Goal: Use online tool/utility: Utilize a website feature to perform a specific function

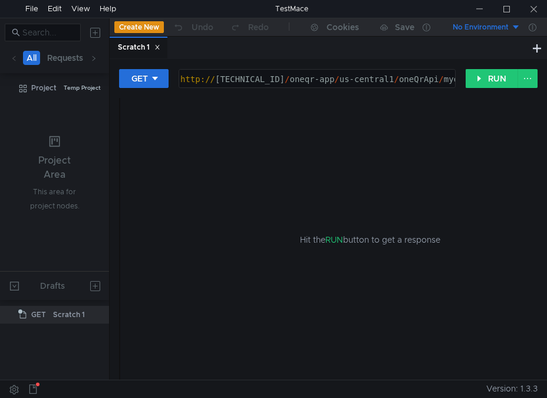
click at [493, 164] on div "Hit the RUN button to get a response" at bounding box center [370, 239] width 471 height 283
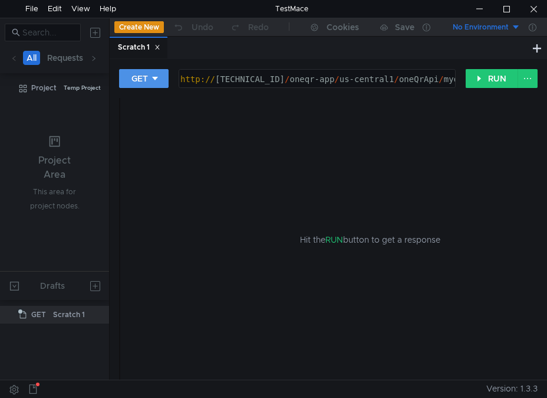
click at [159, 75] on icon at bounding box center [155, 78] width 8 height 8
click at [153, 118] on li "POST" at bounding box center [144, 122] width 51 height 19
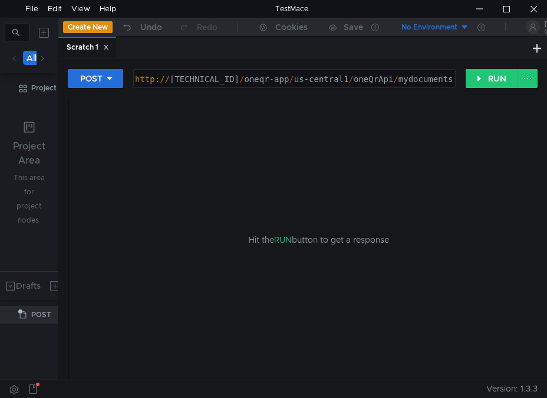
drag, startPoint x: 110, startPoint y: 78, endPoint x: 58, endPoint y: 73, distance: 51.6
click at [58, 73] on div at bounding box center [58, 198] width 1 height 361
click at [212, 167] on div "Hit the RUN button to get a response" at bounding box center [318, 239] width 471 height 283
click at [443, 77] on div "http:// [TECHNICAL_ID] / oneqr-app / us-central1 / oneQrApi / mydocuments" at bounding box center [294, 91] width 322 height 34
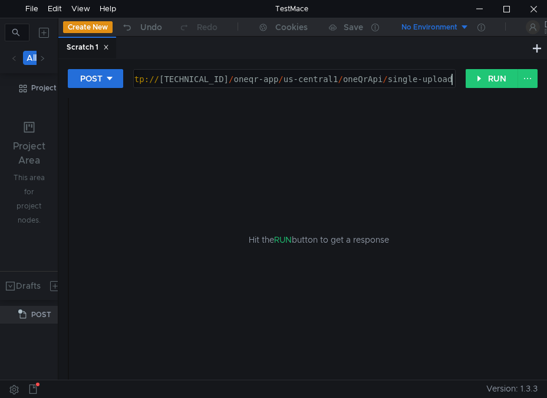
scroll to position [0, 23]
type textarea "[URL][TECHNICAL_ID]"
click at [484, 79] on button "RUN" at bounding box center [492, 78] width 53 height 19
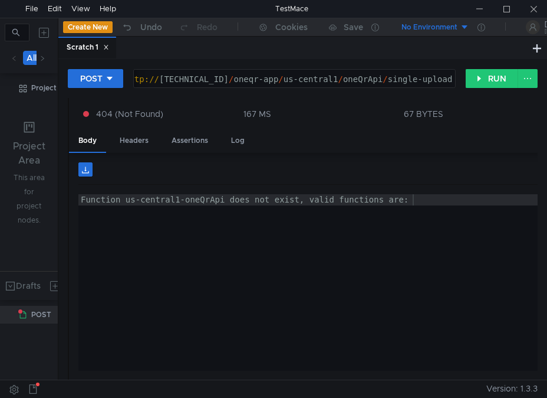
click at [357, 241] on div "Function us-central1-oneQrApi does not exist, valid functions are:" at bounding box center [323, 293] width 490 height 199
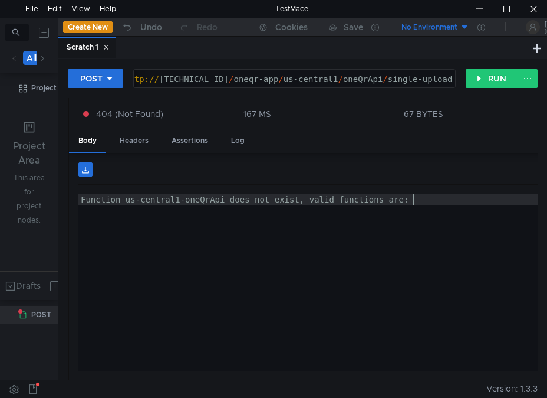
type textarea "Function us-central1-oneQrApi does not exist, valid functions are:"
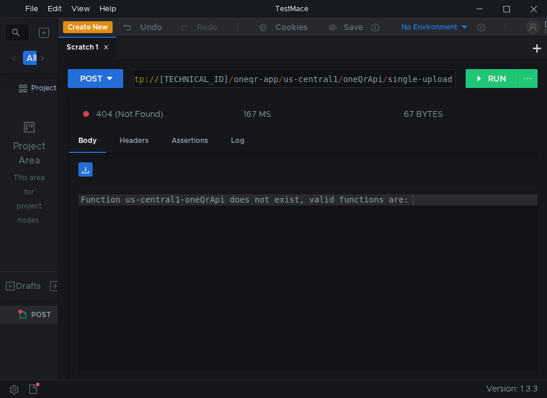
click at [411, 292] on div "Function us-central1-oneQrApi does not exist, valid functions are:" at bounding box center [323, 293] width 490 height 199
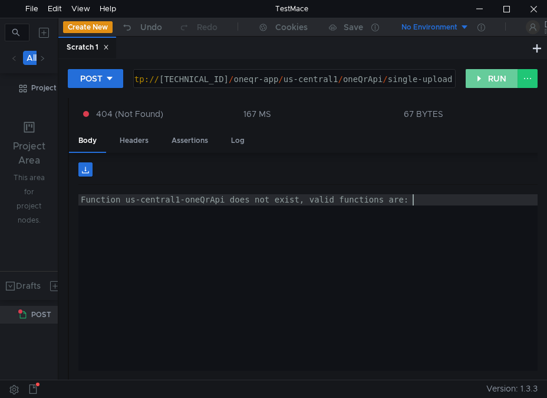
click at [483, 81] on button "RUN" at bounding box center [492, 78] width 53 height 19
click at [435, 246] on div "Function us-central1-oneQrApi does not exist, valid functions are:" at bounding box center [323, 293] width 490 height 199
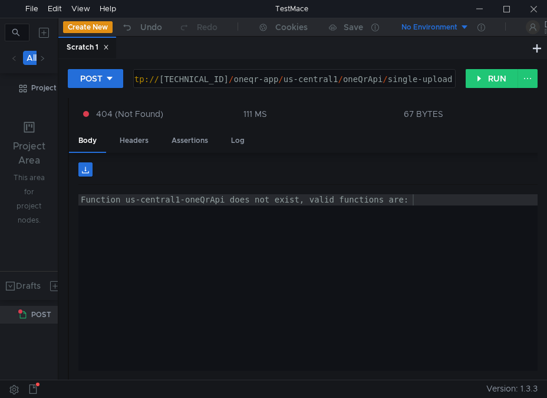
click at [503, 265] on div "Function us-central1-oneQrApi does not exist, valid functions are:" at bounding box center [323, 293] width 490 height 199
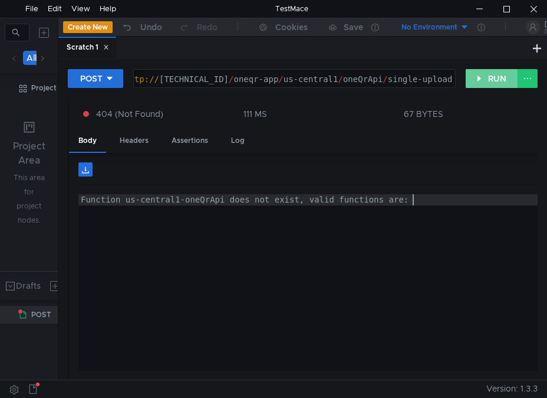
click at [477, 80] on button "RUN" at bounding box center [492, 78] width 53 height 19
click at [428, 217] on div "Function us-central1-oneQrApi does not exist, valid functions are:" at bounding box center [323, 293] width 490 height 199
click at [143, 132] on div "Headers" at bounding box center [134, 141] width 48 height 22
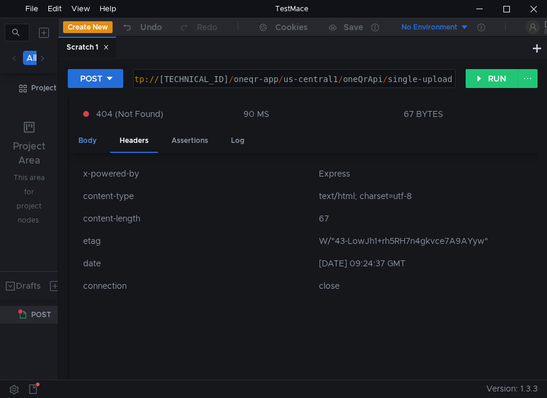
click at [90, 135] on div "Body" at bounding box center [87, 141] width 37 height 22
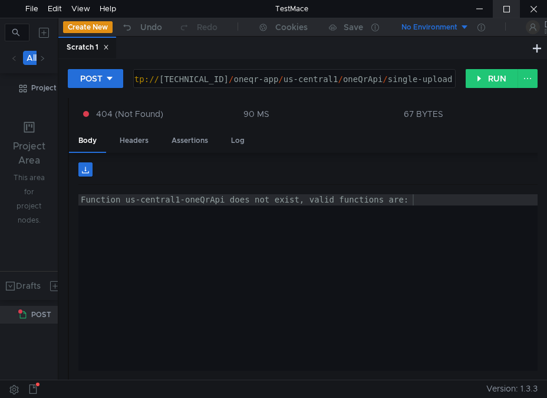
click at [501, 10] on div at bounding box center [506, 9] width 27 height 18
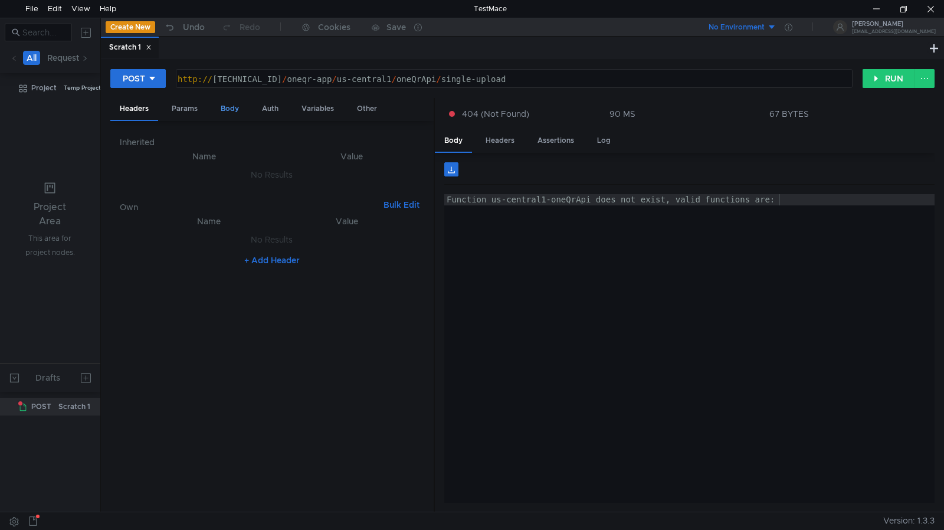
click at [231, 111] on div "Body" at bounding box center [229, 109] width 37 height 22
click at [343, 256] on div "C: \ Users \ Gentle \ Downloads \ testimage.jpg ההההההההההההההההההההההההההההההה…" at bounding box center [272, 328] width 304 height 350
click at [690, 271] on div "Function us-central1-oneQrApi does not exist, valid functions are:" at bounding box center [689, 293] width 490 height 199
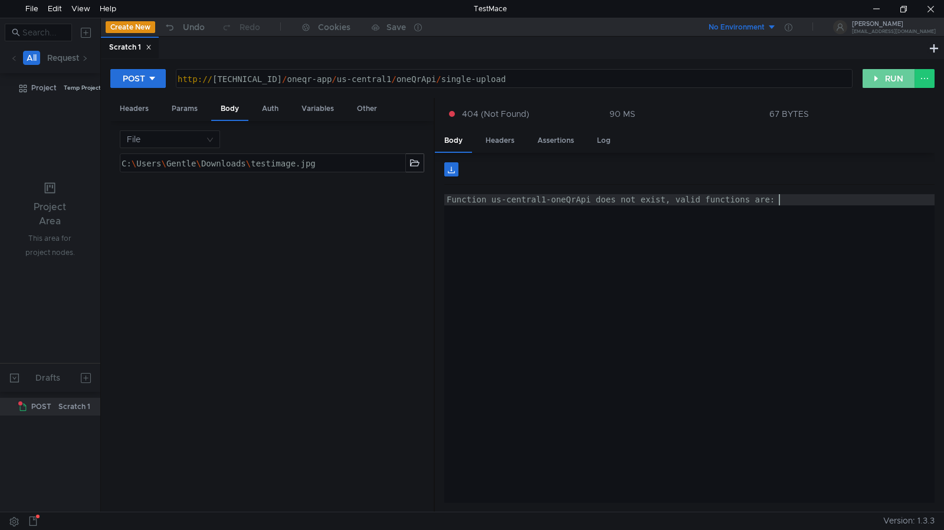
click at [894, 77] on button "RUN" at bounding box center [889, 78] width 53 height 19
click at [796, 310] on div "Function us-central1-oneQrApi does not exist, valid functions are:" at bounding box center [689, 293] width 490 height 199
click at [898, 14] on div at bounding box center [903, 9] width 27 height 18
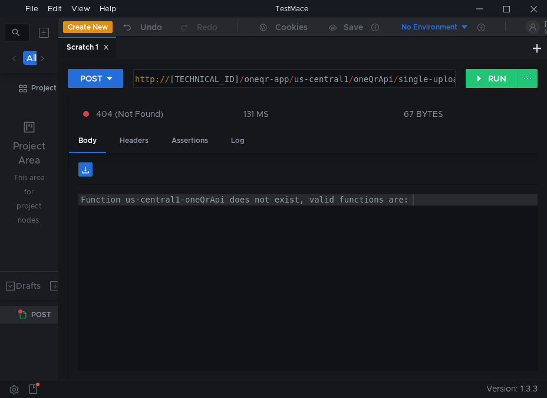
click at [427, 297] on div "Function us-central1-oneQrApi does not exist, valid functions are:" at bounding box center [323, 293] width 490 height 199
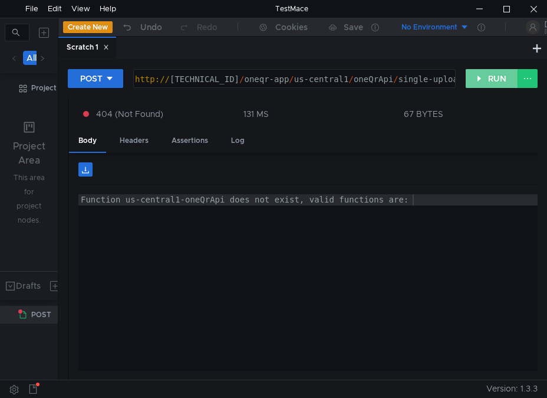
click at [485, 82] on button "RUN" at bounding box center [492, 78] width 53 height 19
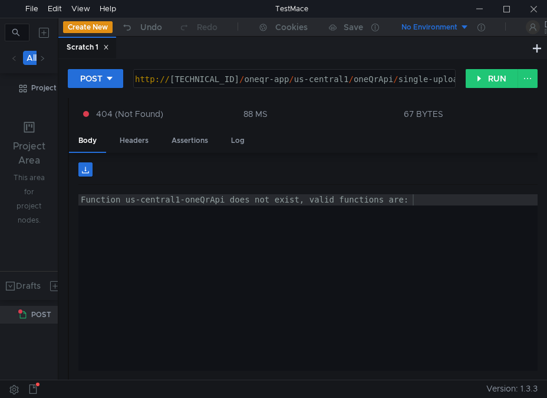
click at [360, 313] on div "Function us-central1-oneQrApi does not exist, valid functions are:" at bounding box center [323, 293] width 490 height 199
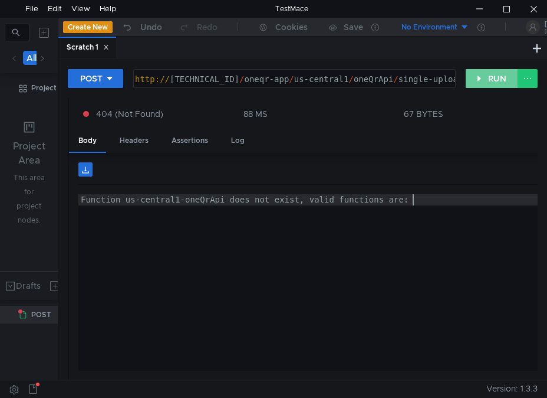
click at [490, 83] on button "RUN" at bounding box center [492, 78] width 53 height 19
click at [383, 264] on div "Function us-central1-oneQrApi does not exist, valid functions are:" at bounding box center [323, 293] width 490 height 199
click at [474, 11] on div at bounding box center [479, 9] width 27 height 18
click at [399, 242] on div "Function us-central1-oneQrApi does not exist, valid functions are:" at bounding box center [323, 293] width 490 height 199
click at [477, 66] on div "POST [URL][TECHNICAL_ID] http:// [TECHNICAL_ID] / oneqr-app / us-central1 / one…" at bounding box center [302, 219] width 489 height 320
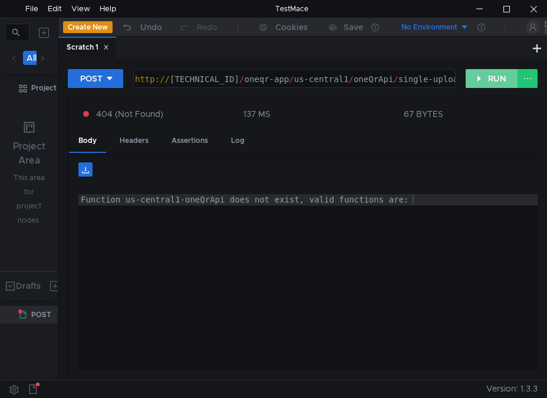
click at [477, 72] on button "RUN" at bounding box center [492, 78] width 53 height 19
click at [442, 255] on div "Function us-central1-oneQrApi does not exist, valid functions are:" at bounding box center [323, 293] width 490 height 199
click at [446, 25] on div "No Environment" at bounding box center [430, 27] width 56 height 11
click at [446, 25] on div at bounding box center [273, 199] width 547 height 398
click at [474, 11] on div at bounding box center [479, 9] width 27 height 18
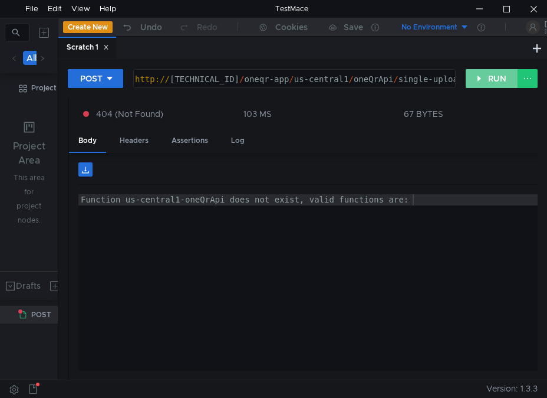
click at [481, 82] on button "RUN" at bounding box center [492, 78] width 53 height 19
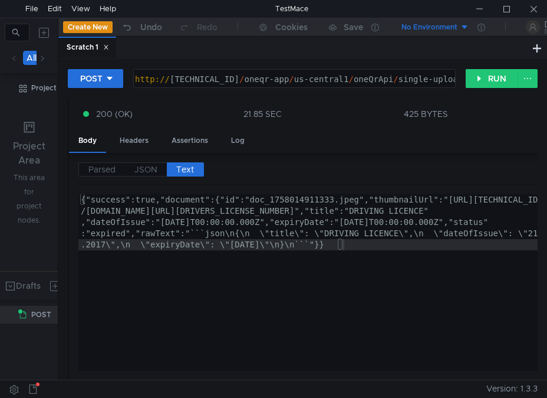
click at [396, 306] on div "{"success":true,"document":{"id":"doc_1758014911333.jpeg","thumbnailUrl":"[URL]…" at bounding box center [323, 338] width 490 height 288
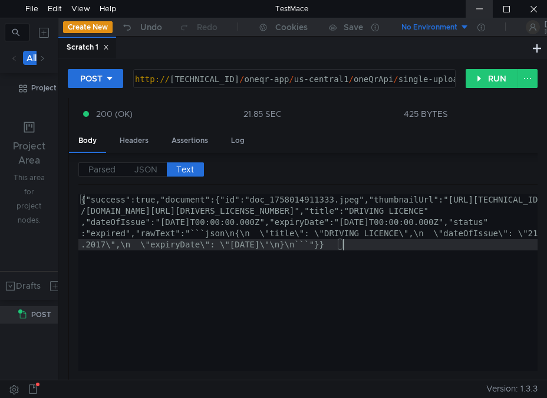
click at [489, 14] on div at bounding box center [479, 9] width 27 height 18
